Goal: Find specific page/section: Find specific page/section

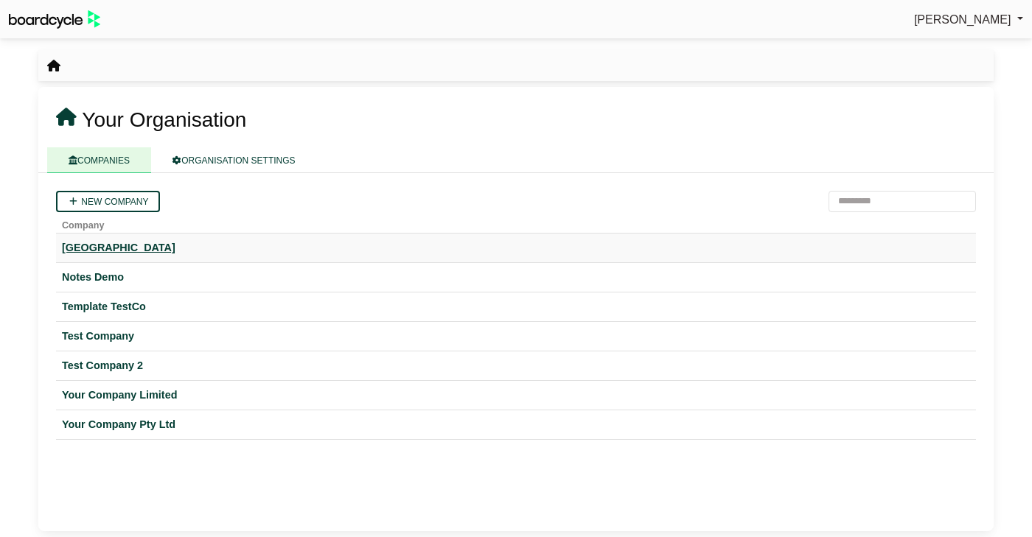
click at [161, 245] on div "Hogwarts University" at bounding box center [516, 248] width 908 height 17
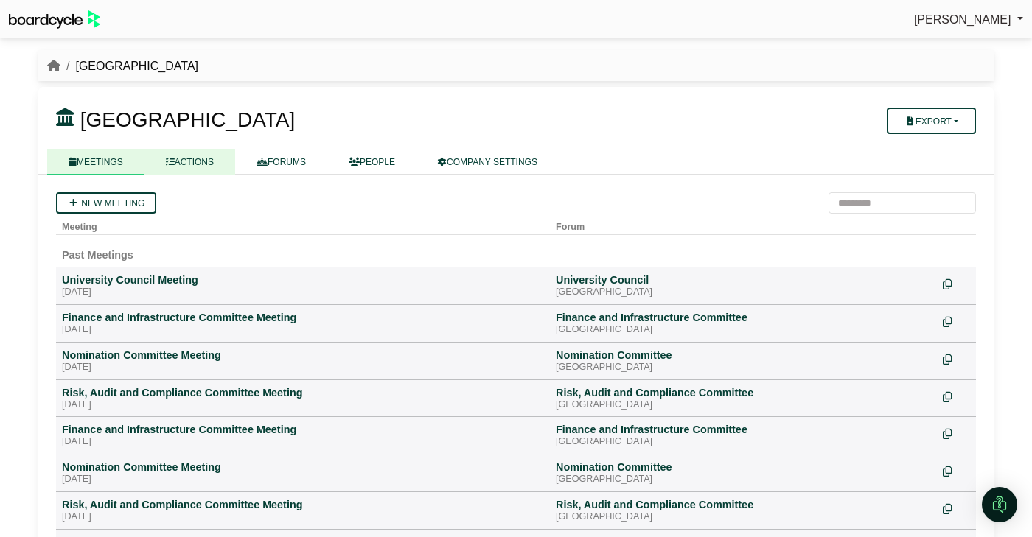
click at [194, 155] on link "ACTIONS" at bounding box center [189, 162] width 91 height 26
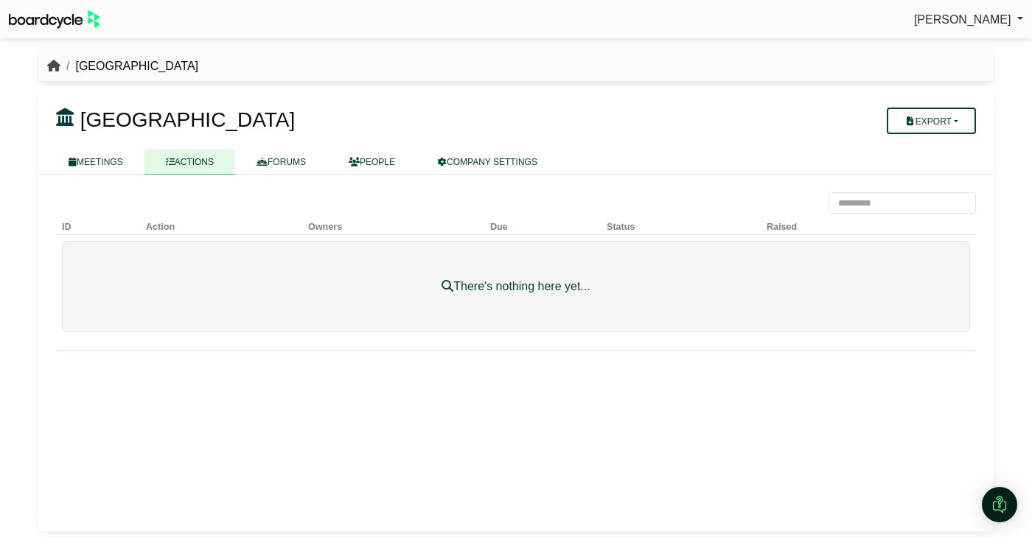
click at [53, 65] on icon "breadcrumb" at bounding box center [53, 66] width 13 height 12
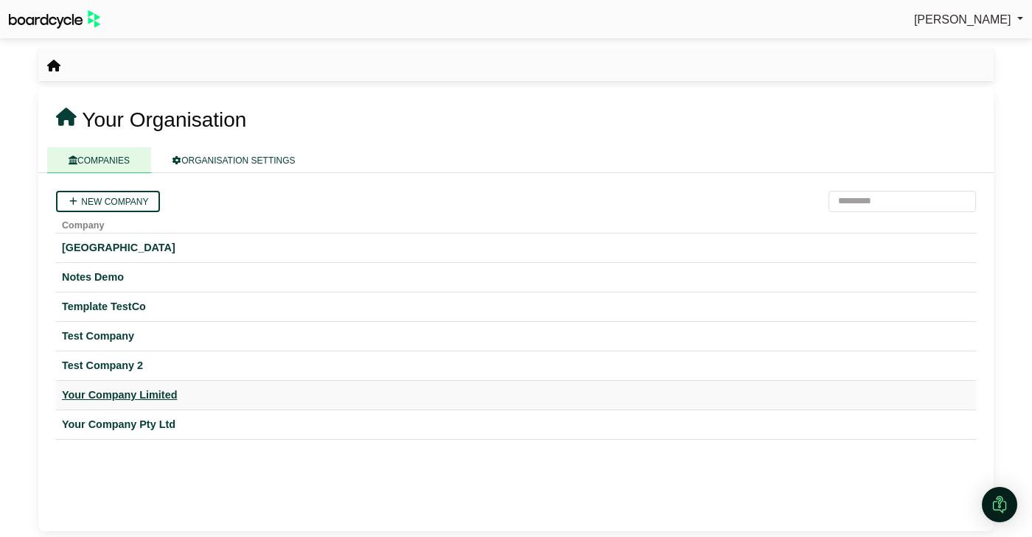
click at [120, 396] on div "Your Company Limited" at bounding box center [516, 395] width 908 height 17
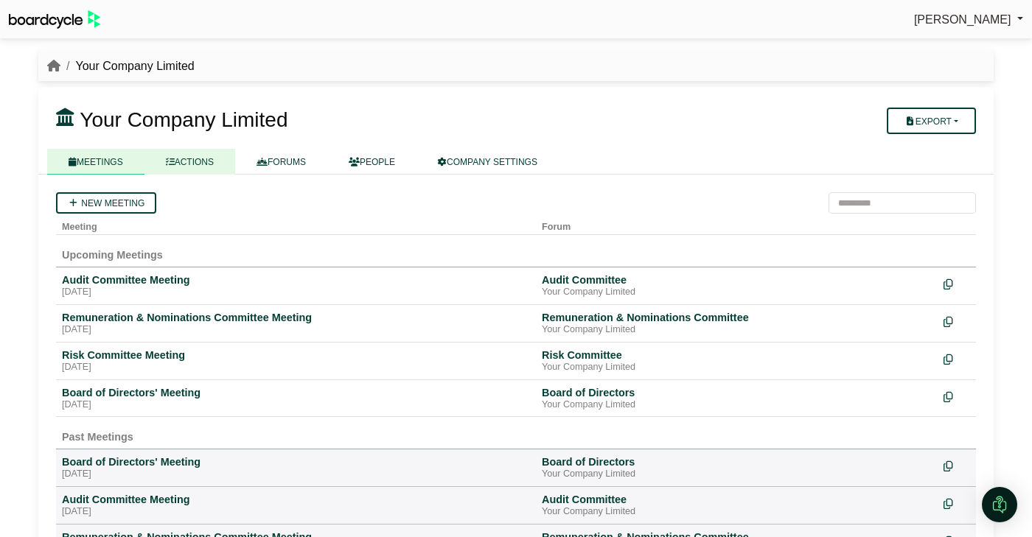
click at [217, 161] on link "ACTIONS" at bounding box center [189, 162] width 91 height 26
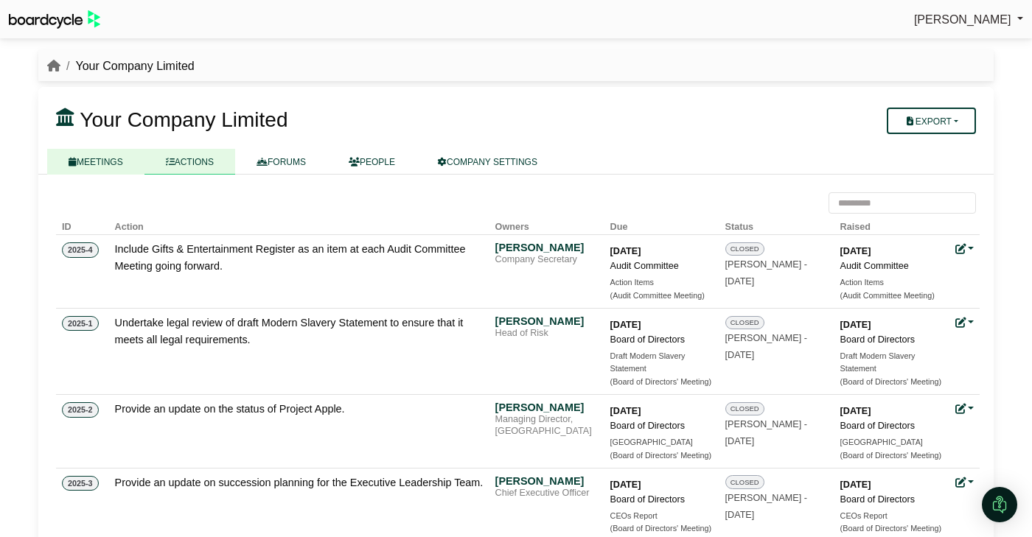
click at [102, 153] on link "MEETINGS" at bounding box center [95, 162] width 97 height 26
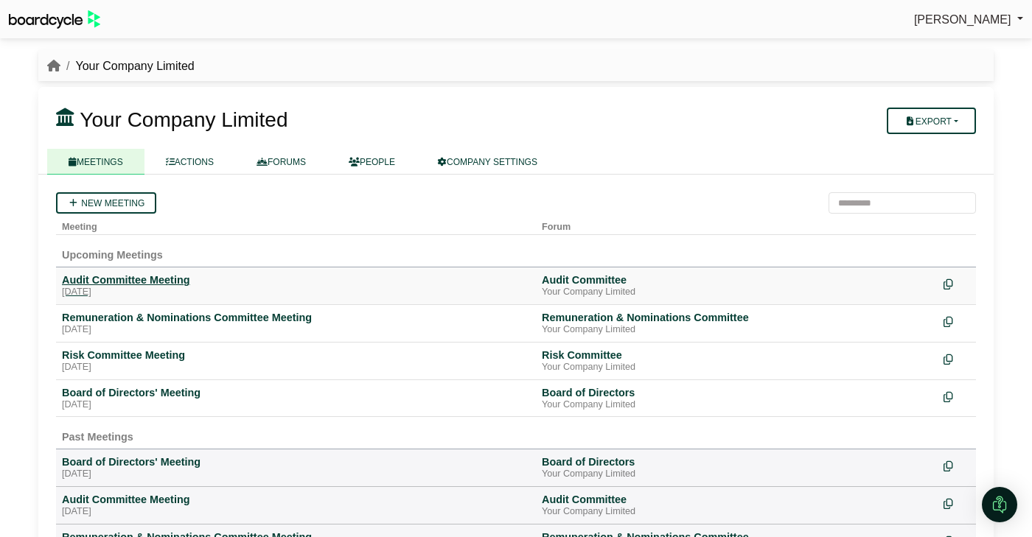
click at [158, 273] on div "Audit Committee Meeting" at bounding box center [296, 279] width 468 height 13
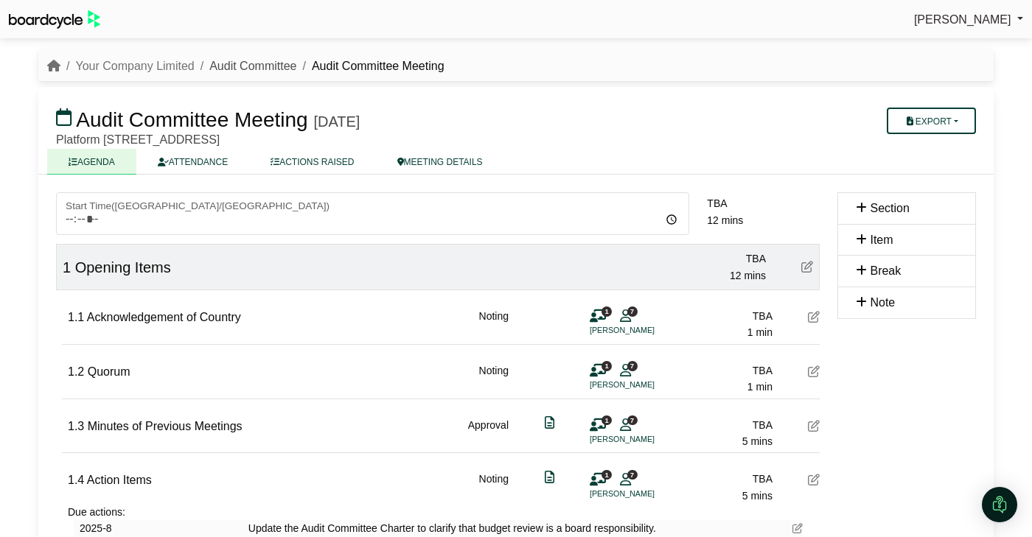
click at [222, 66] on link "Audit Committee" at bounding box center [252, 66] width 87 height 13
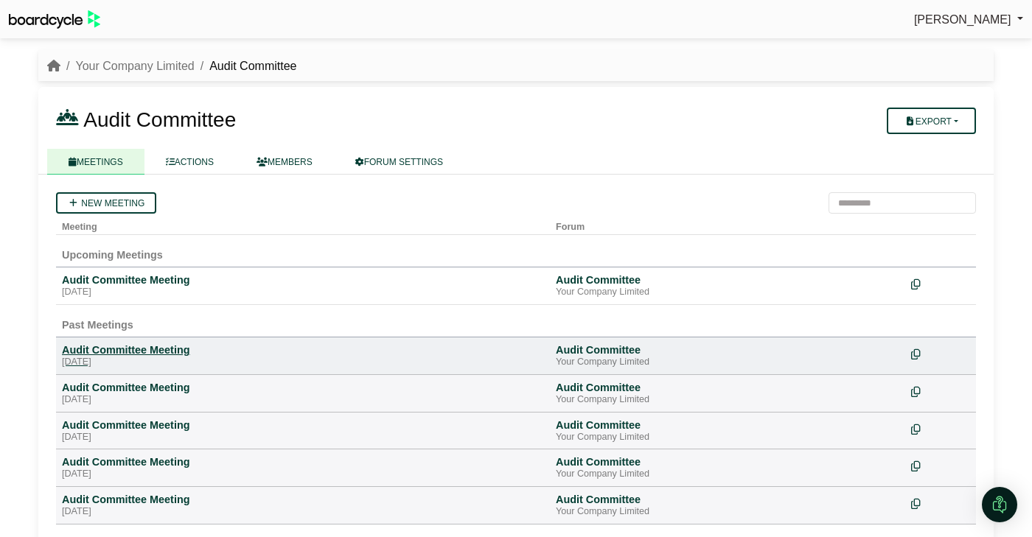
click at [119, 349] on div "Audit Committee Meeting" at bounding box center [303, 350] width 482 height 13
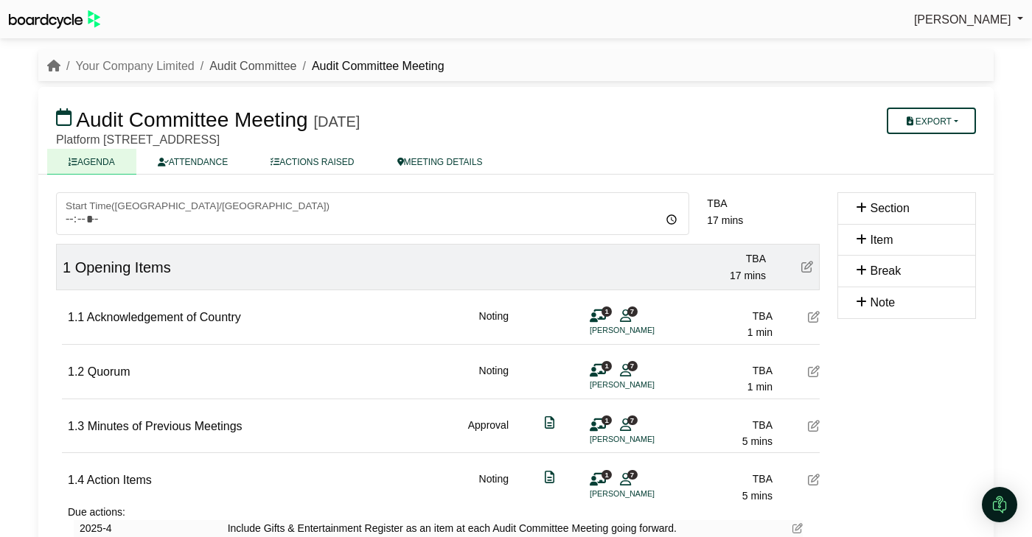
click at [240, 68] on link "Audit Committee" at bounding box center [252, 66] width 87 height 13
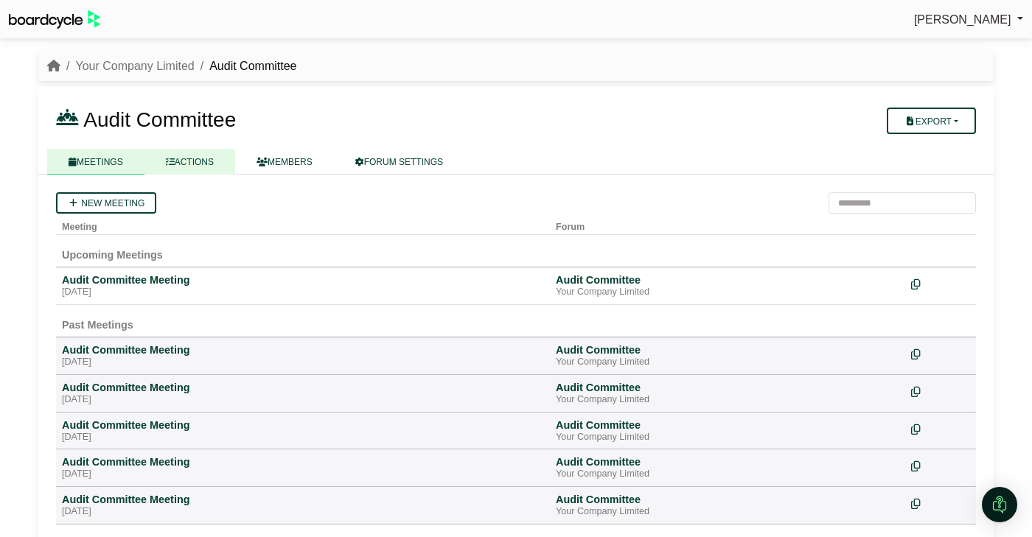
click at [189, 154] on link "ACTIONS" at bounding box center [189, 162] width 91 height 26
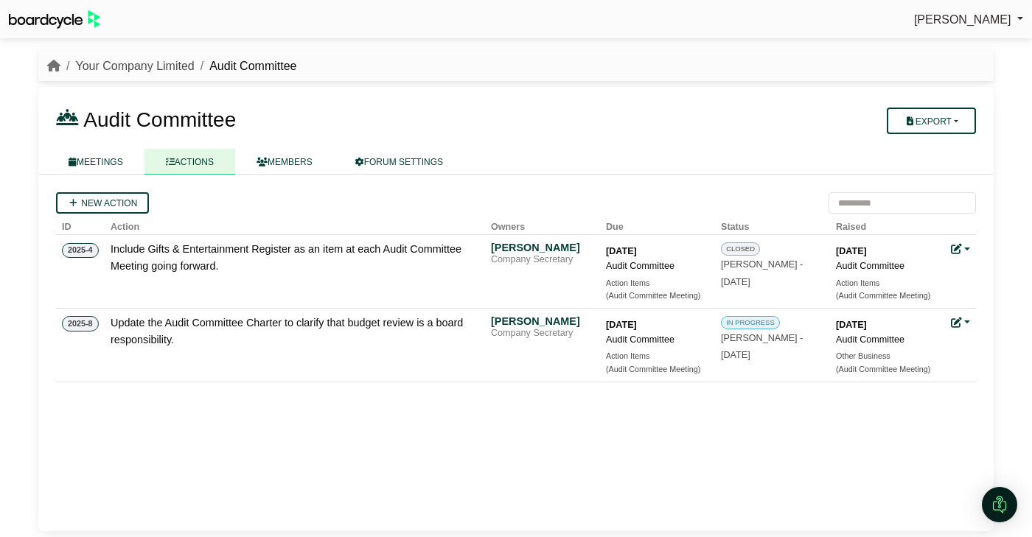
click at [157, 68] on link "Your Company Limited" at bounding box center [134, 66] width 119 height 13
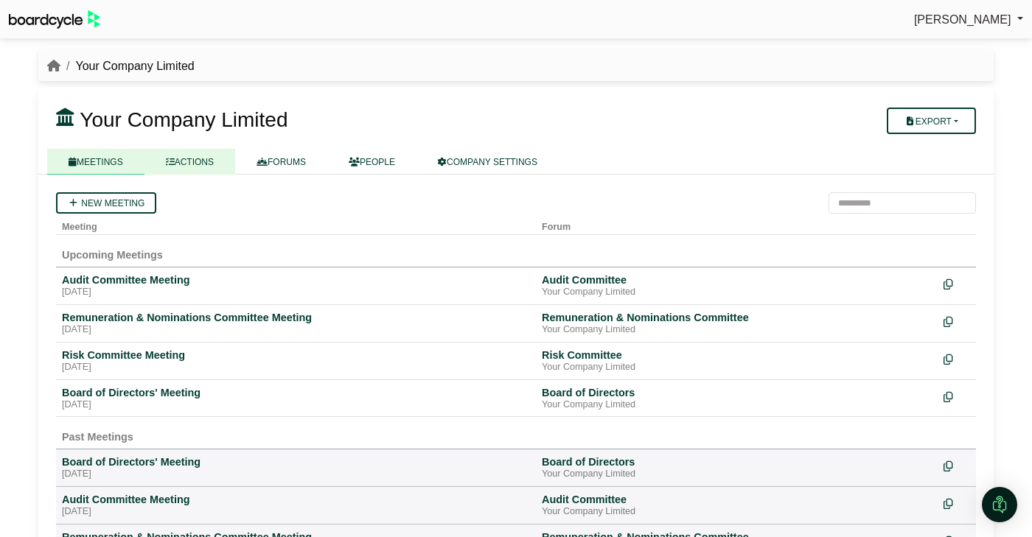
click at [178, 159] on link "ACTIONS" at bounding box center [189, 162] width 91 height 26
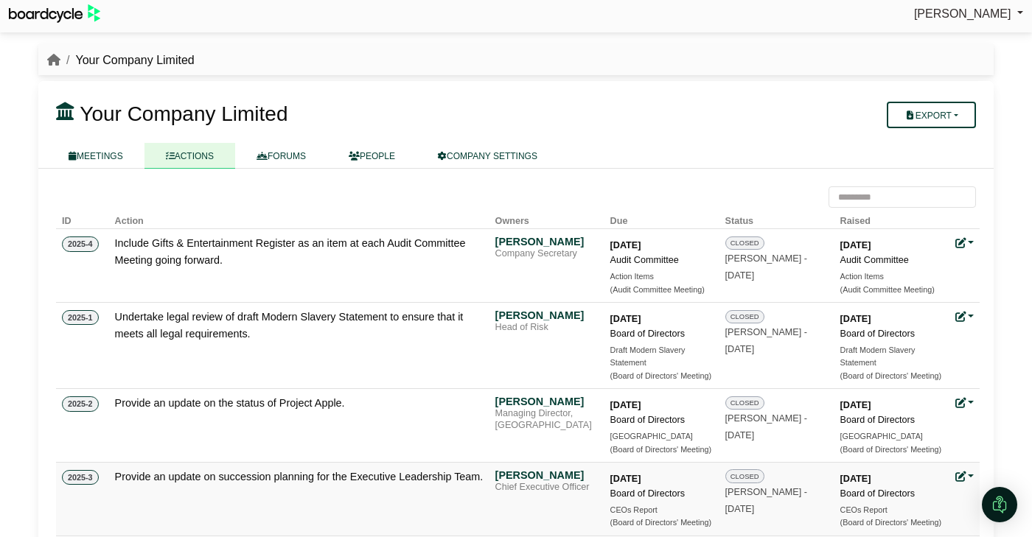
scroll to position [8, 0]
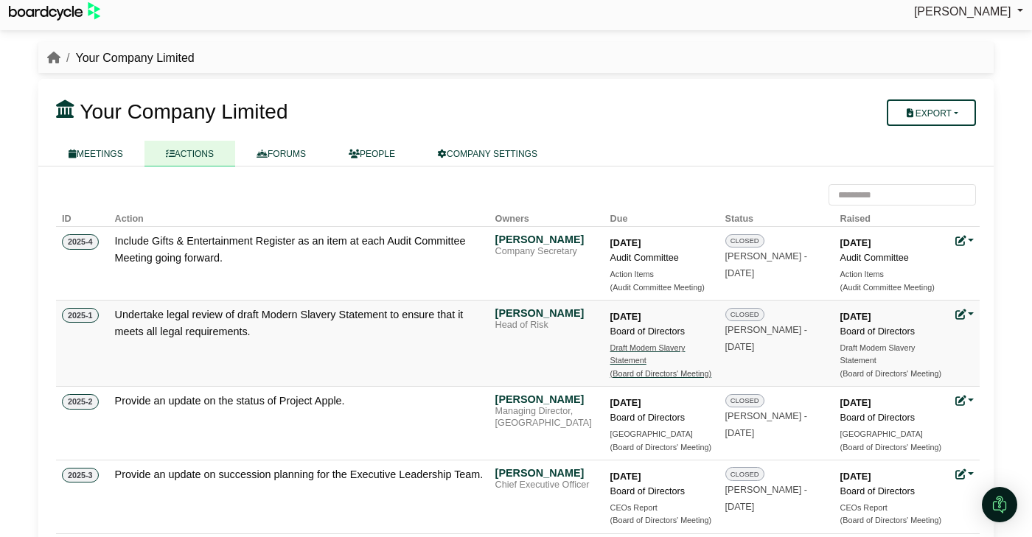
click at [624, 356] on div "Draft Modern Slavery Statement" at bounding box center [661, 355] width 103 height 26
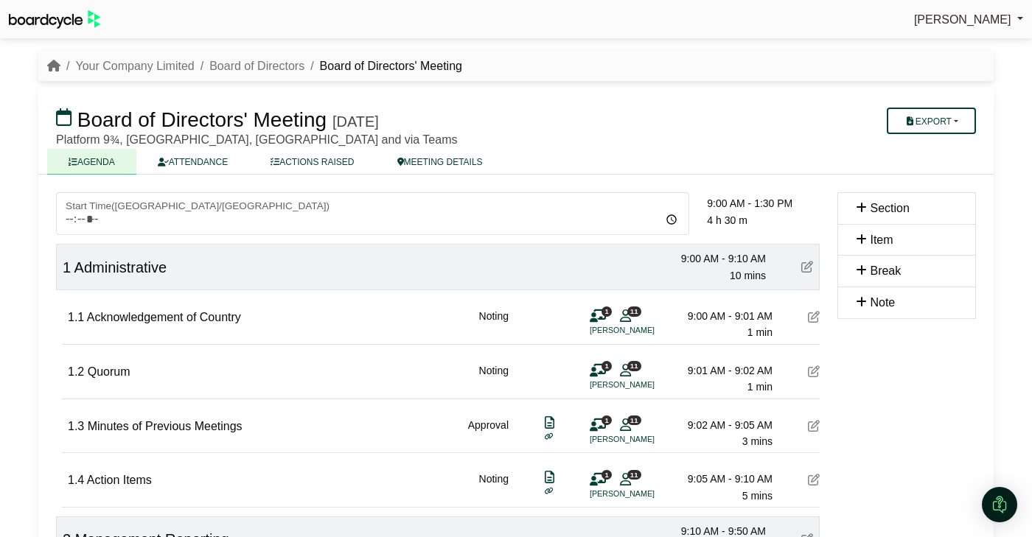
drag, startPoint x: 397, startPoint y: 167, endPoint x: 89, endPoint y: 1, distance: 349.6
